Goal: Information Seeking & Learning: Learn about a topic

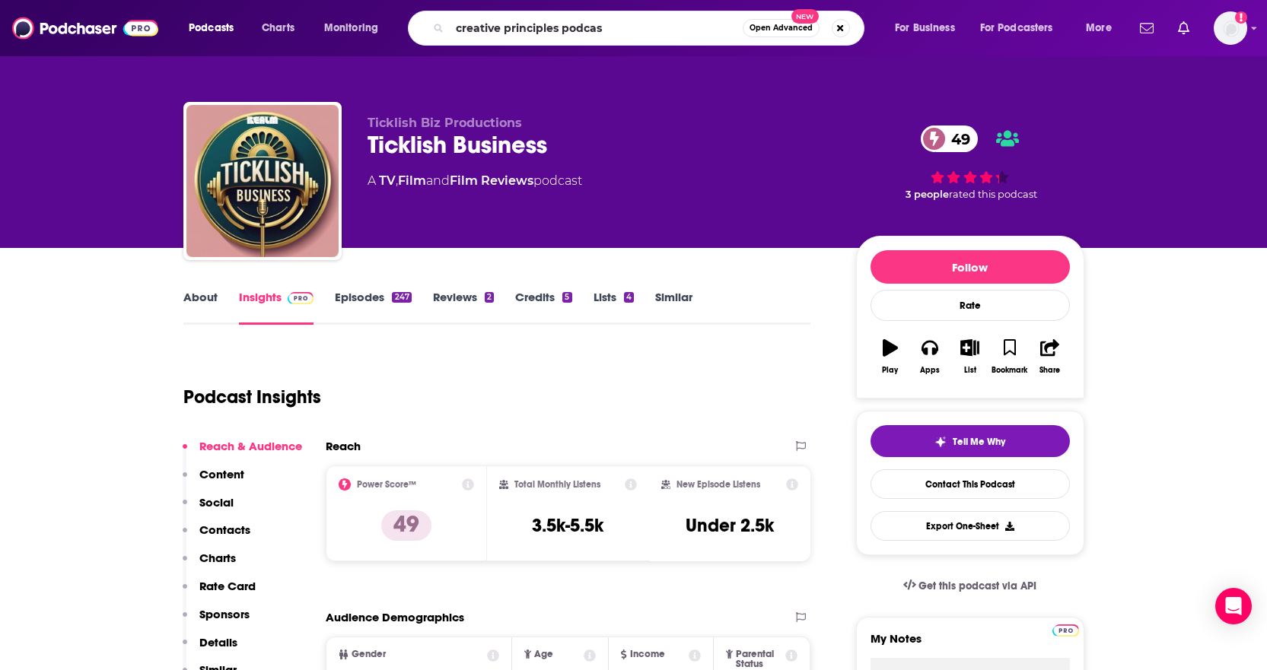
type input "creative principles podcast"
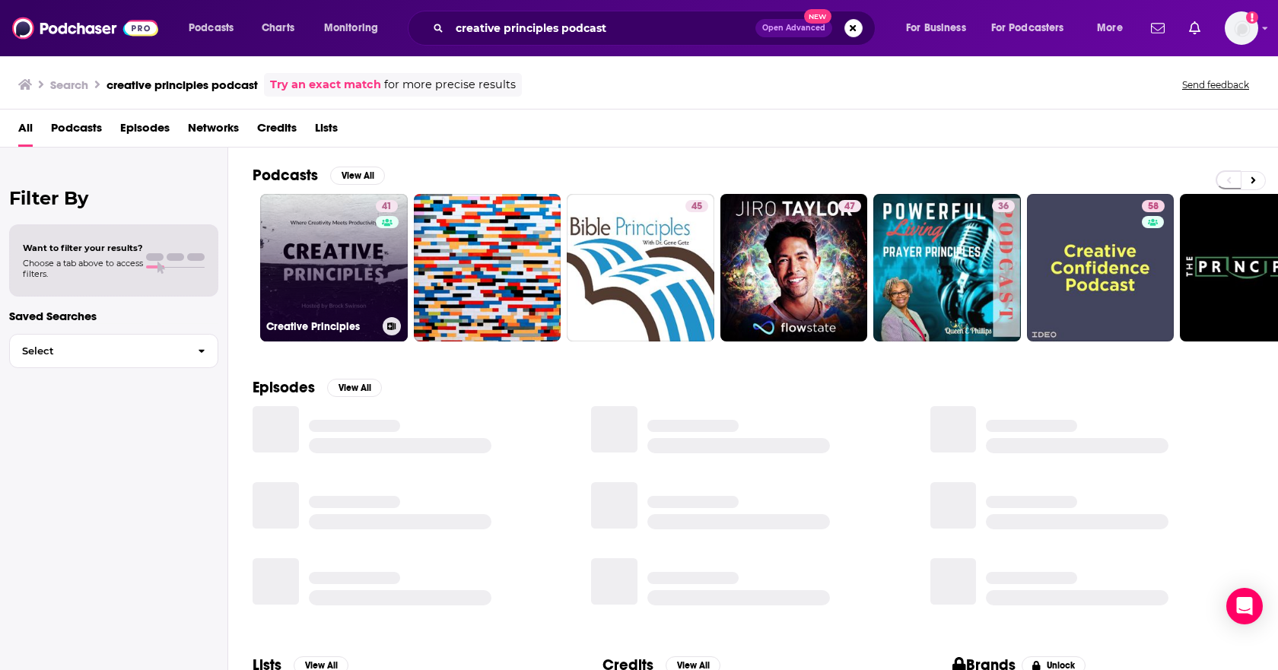
click at [337, 234] on link "41 Creative Principles" at bounding box center [334, 268] width 148 height 148
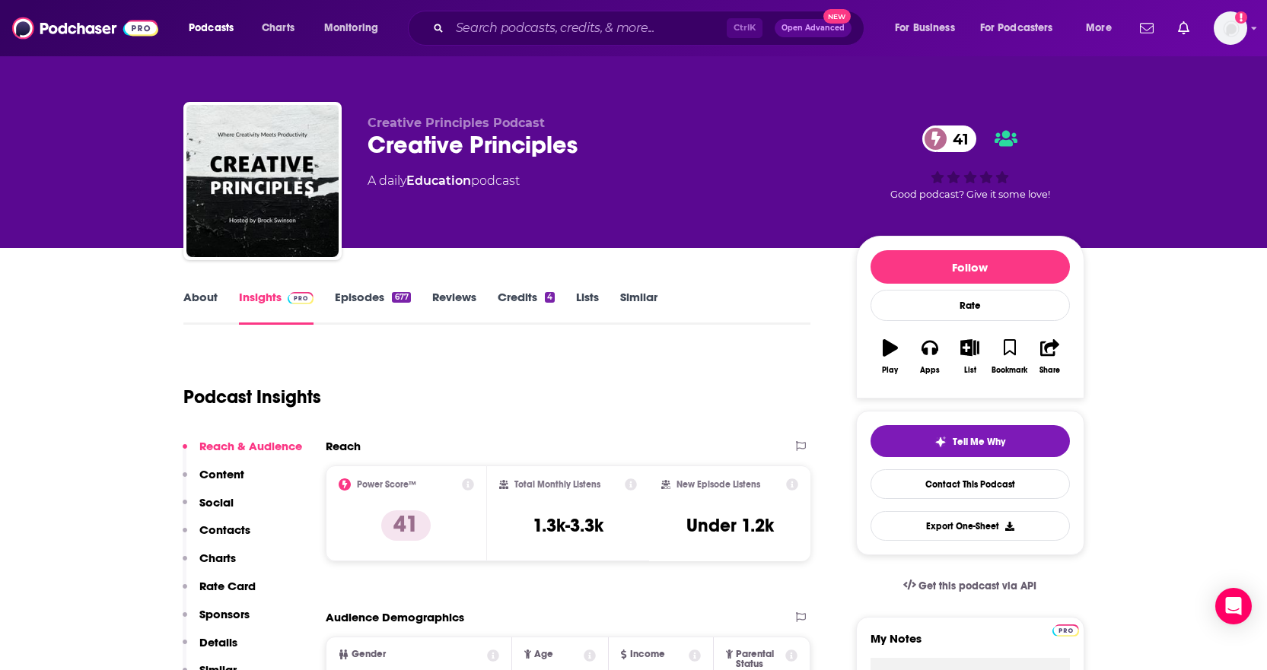
click at [437, 33] on div "Ctrl K Open Advanced New" at bounding box center [636, 28] width 457 height 35
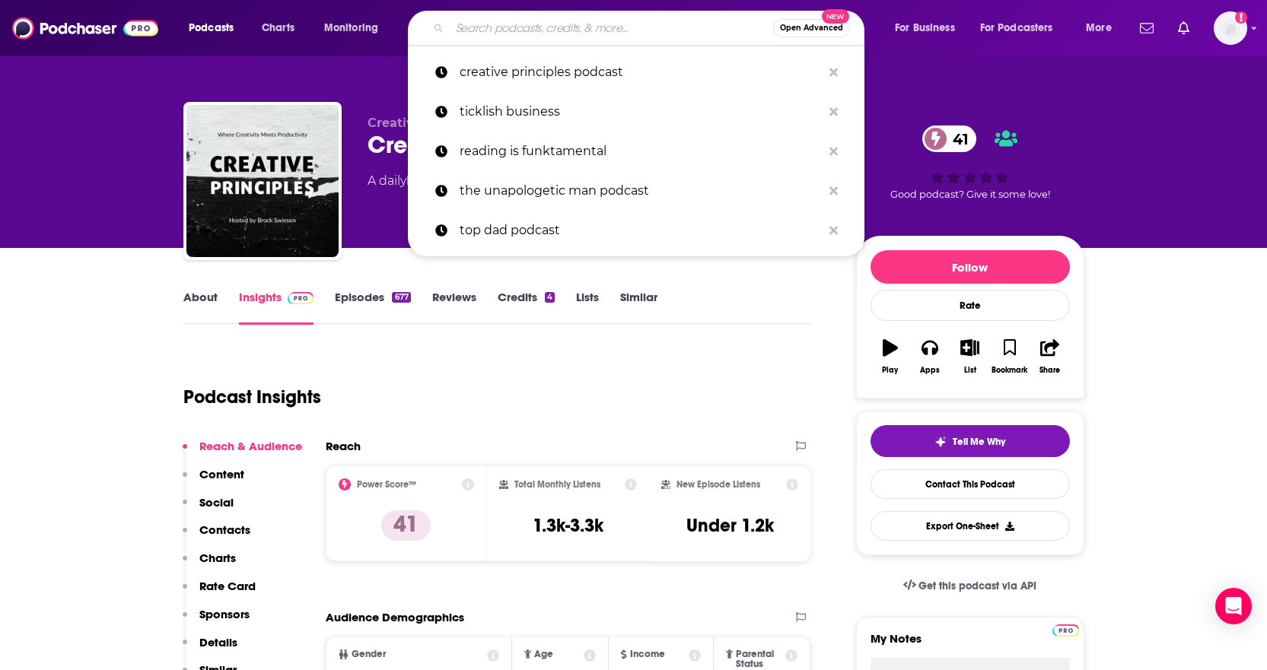
click at [451, 33] on input "Search podcasts, credits, & more..." at bounding box center [611, 28] width 323 height 24
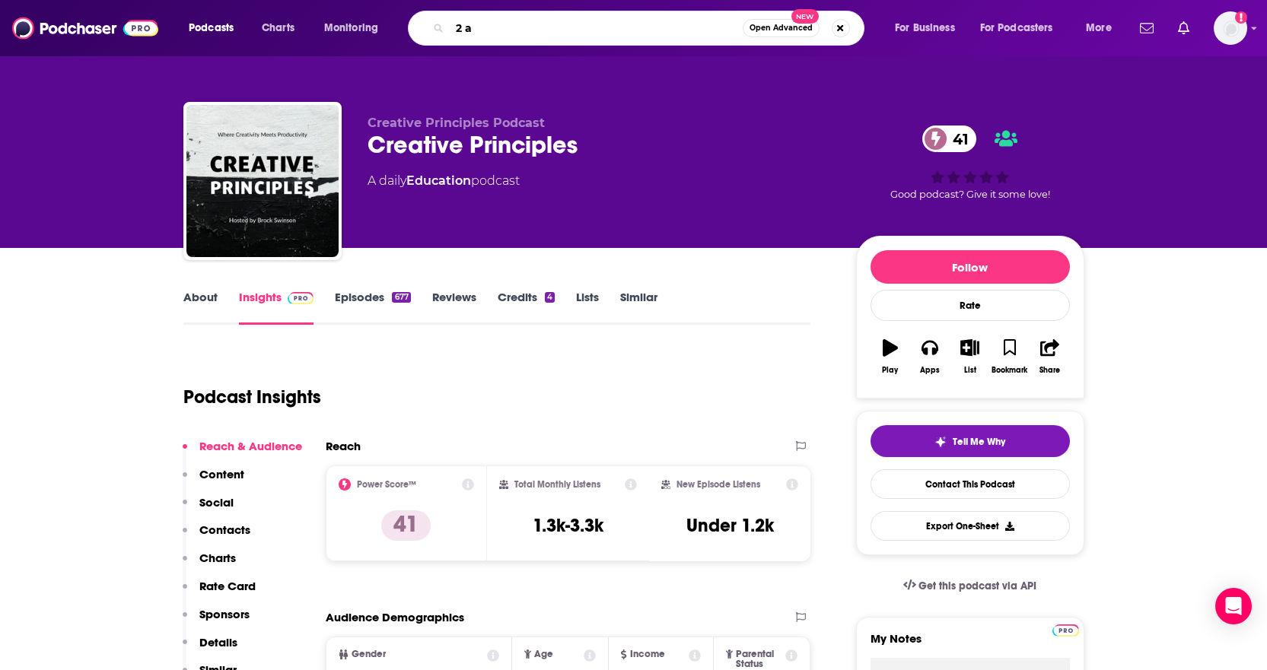
type input "2 am"
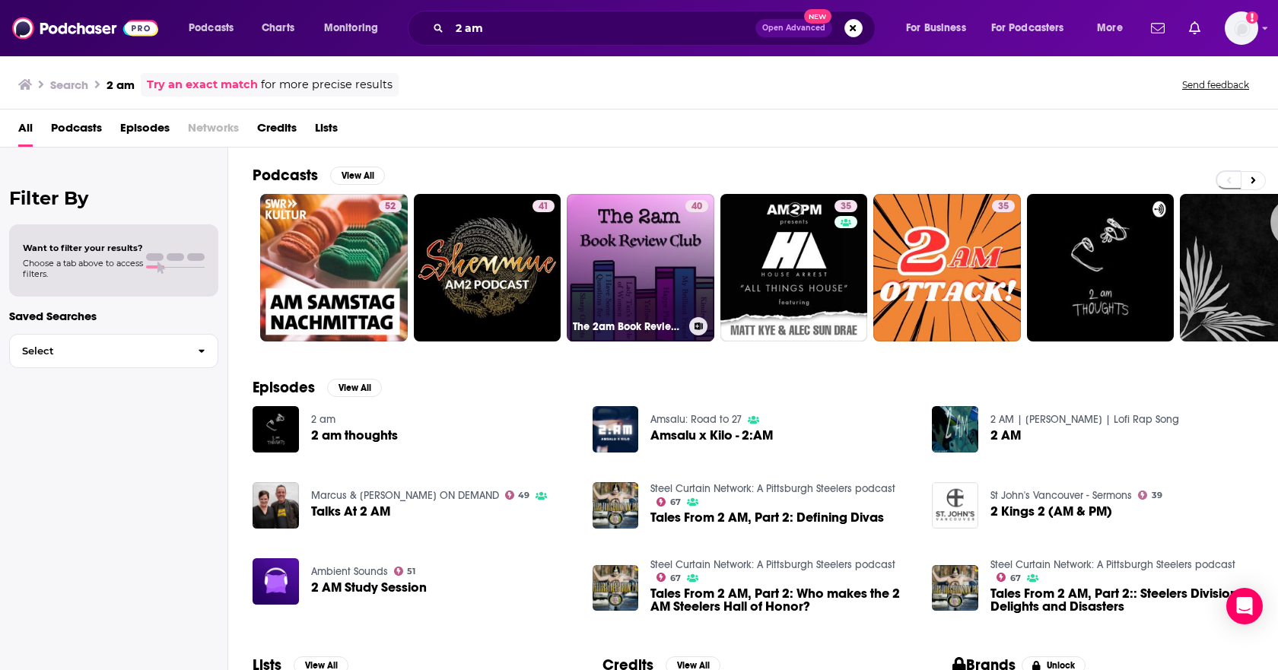
click at [655, 260] on link "40 The 2am Book Review Club" at bounding box center [641, 268] width 148 height 148
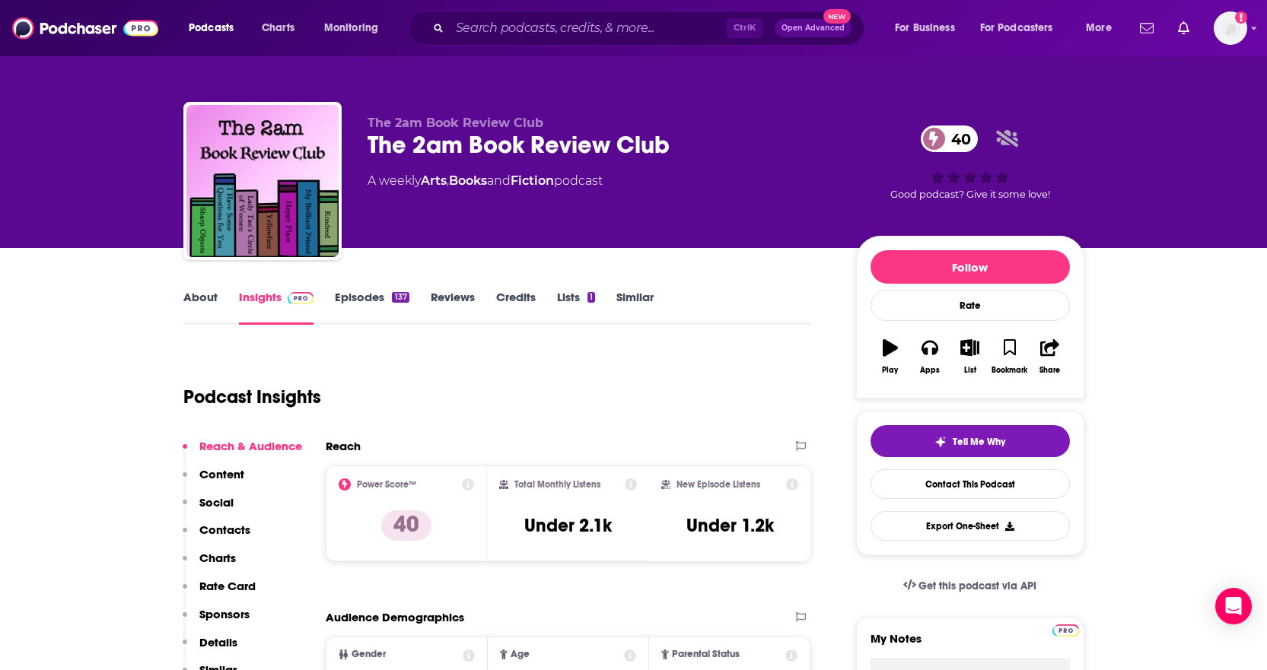
click at [733, 367] on div "Podcast Insights" at bounding box center [491, 388] width 616 height 78
click at [347, 306] on link "Episodes 137" at bounding box center [372, 307] width 74 height 35
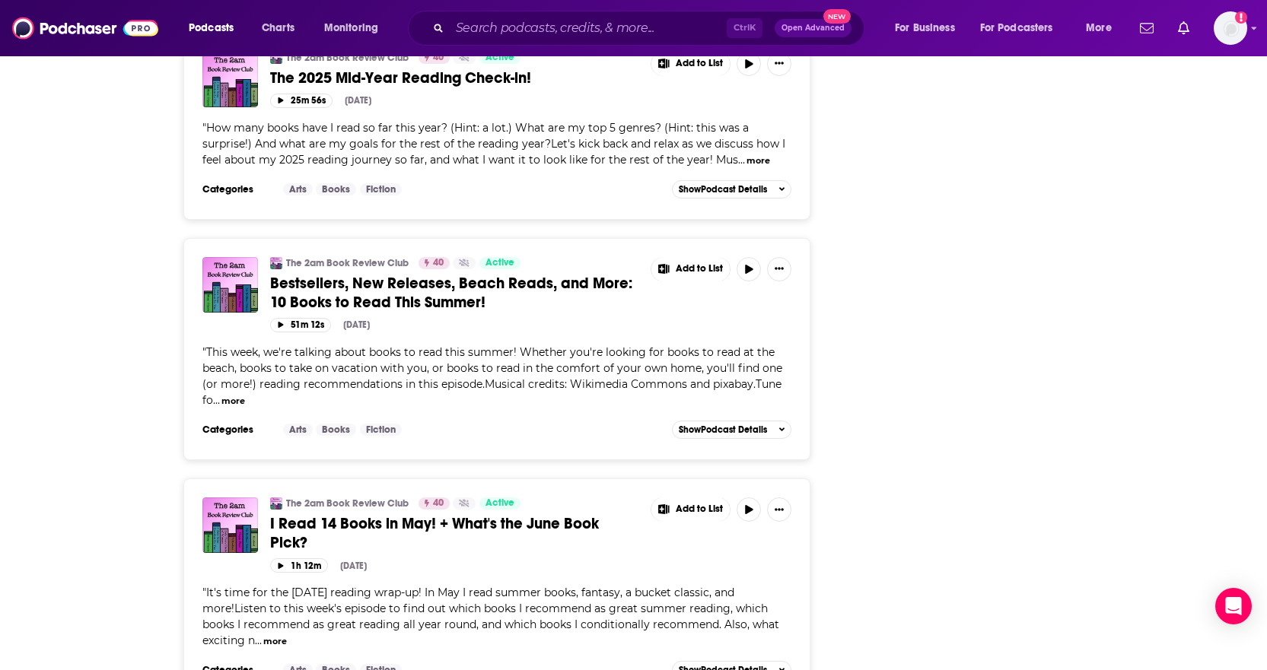
scroll to position [3805, 0]
